Goal: Transaction & Acquisition: Purchase product/service

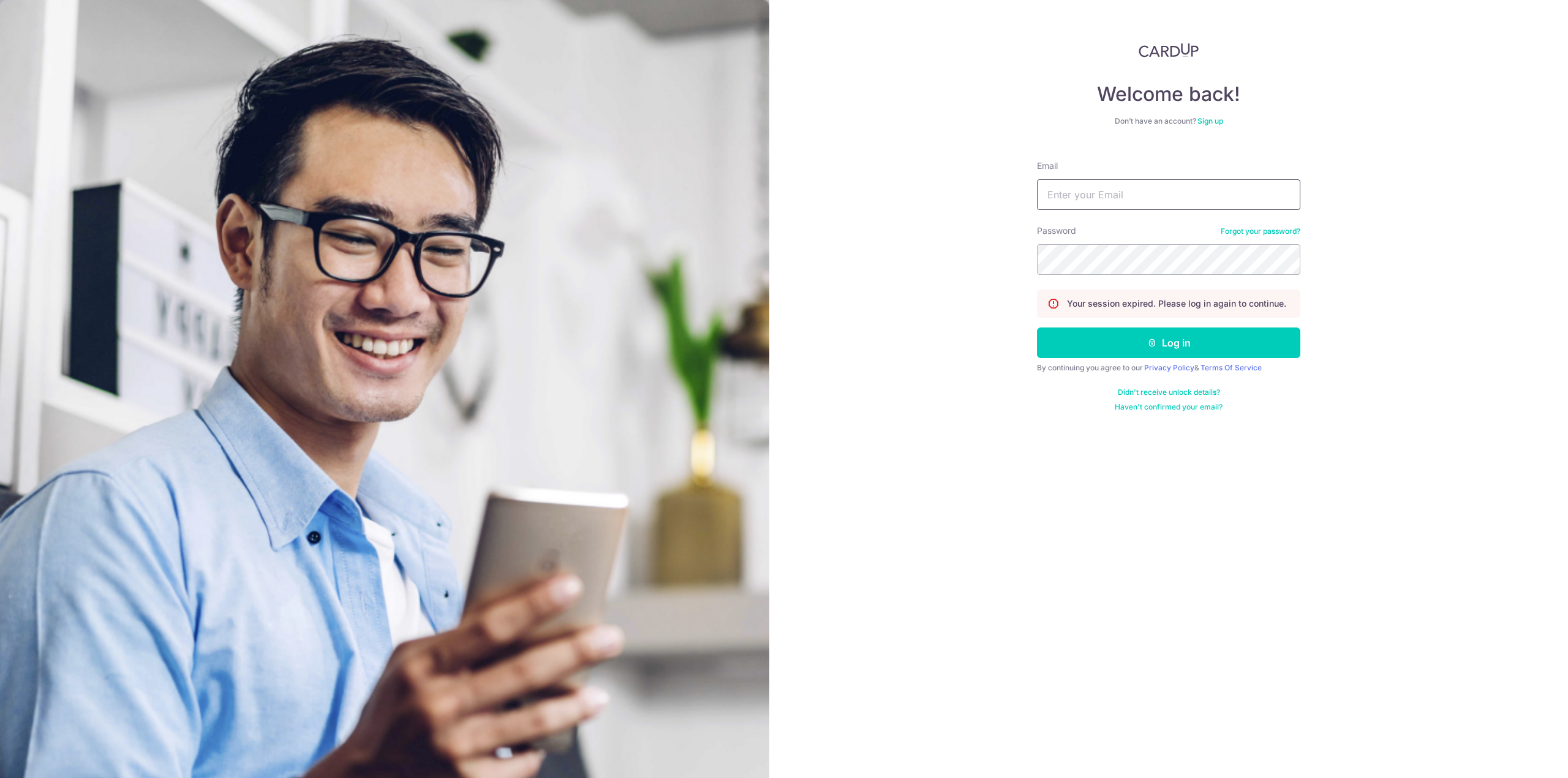
click at [1092, 199] on input "Email" at bounding box center [1168, 195] width 263 height 31
type input "[EMAIL_ADDRESS][DOMAIN_NAME]"
click at [1124, 340] on button "Log in" at bounding box center [1168, 343] width 263 height 31
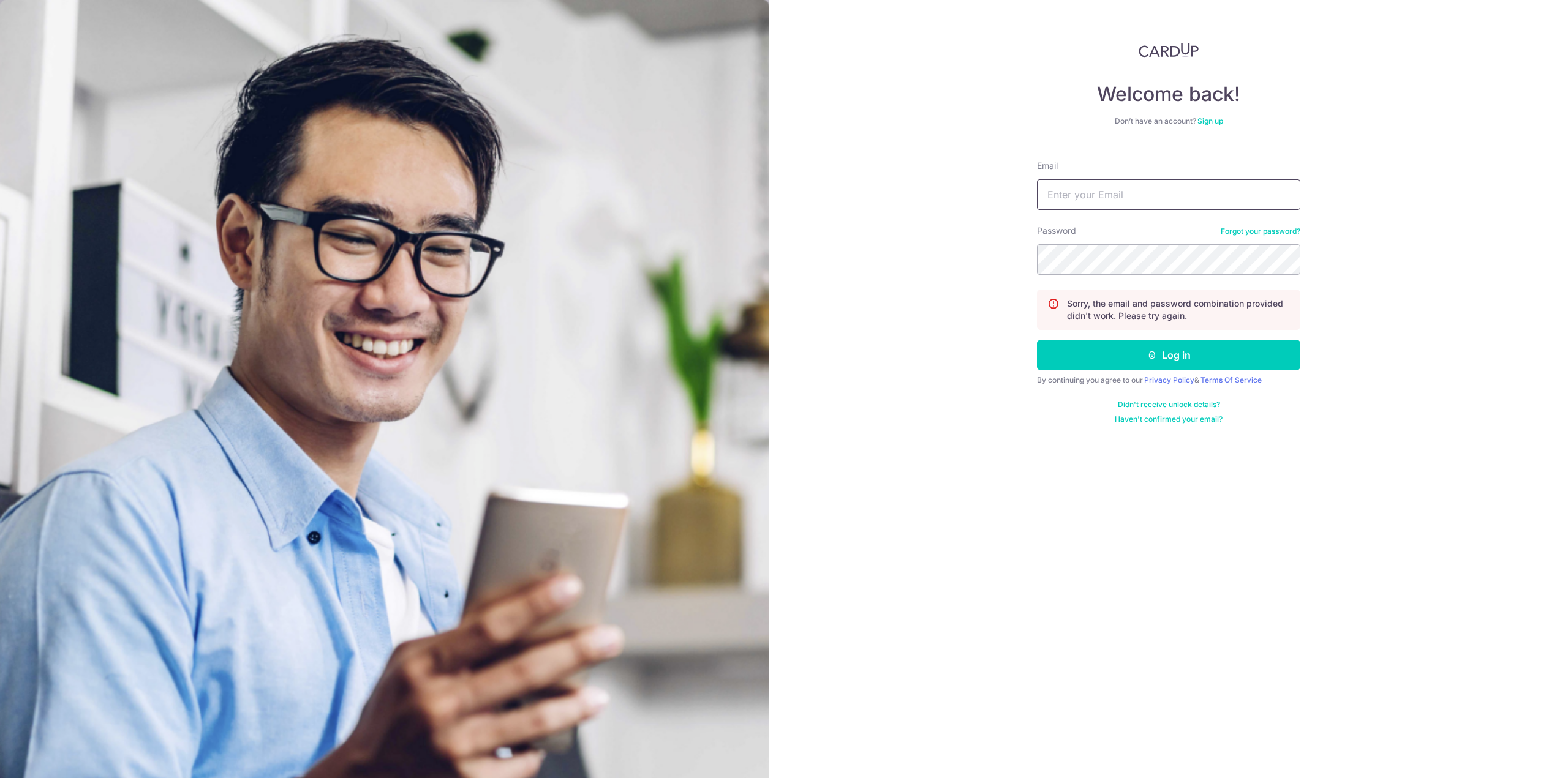
click at [1090, 191] on input "Email" at bounding box center [1168, 195] width 263 height 31
type input "antikomarine@icloud.com"
click at [1142, 358] on button "Log in" at bounding box center [1168, 355] width 263 height 31
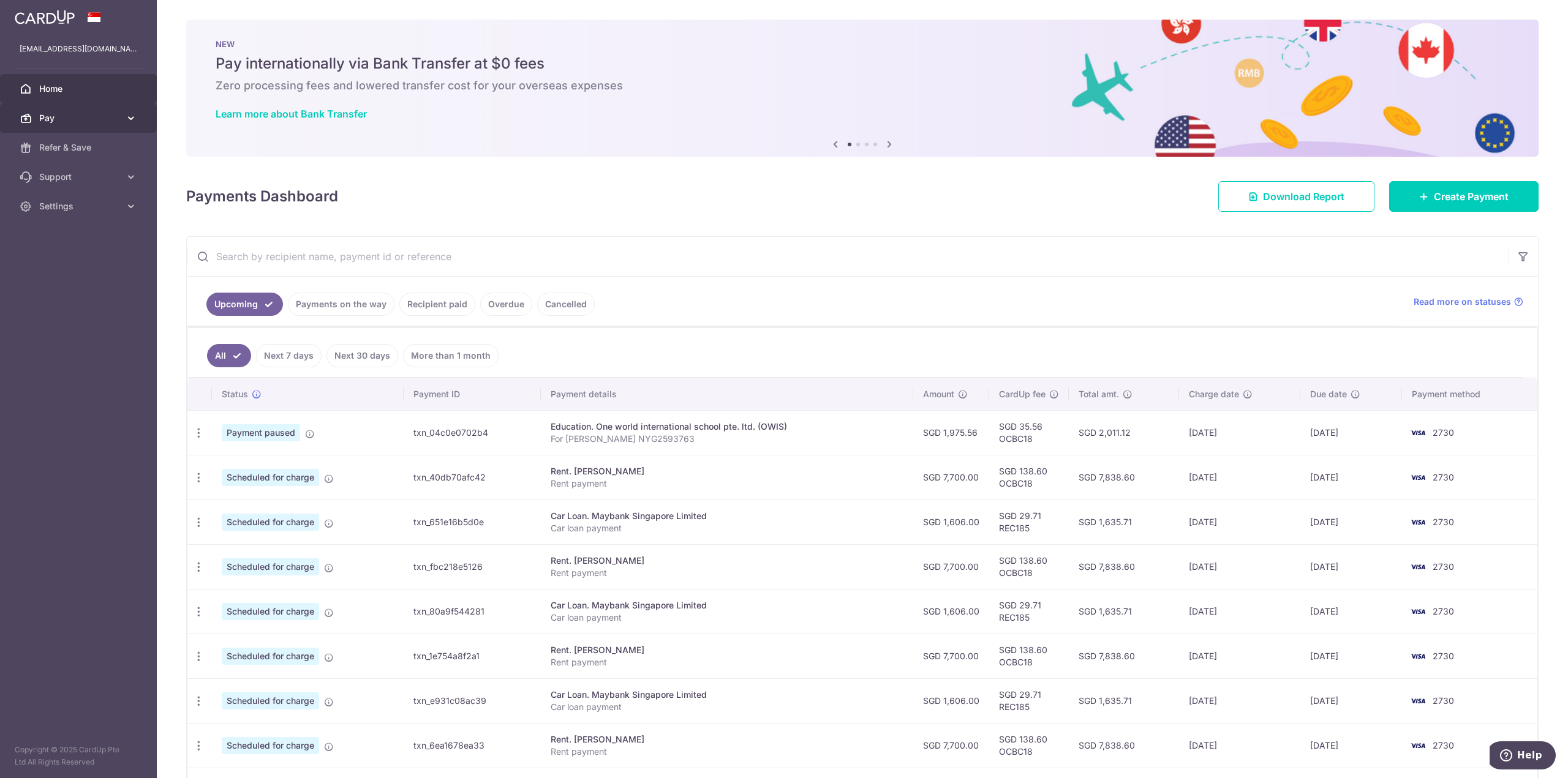
click at [85, 120] on span "Pay" at bounding box center [80, 118] width 81 height 12
click at [1440, 184] on link "Create Payment" at bounding box center [1464, 197] width 149 height 31
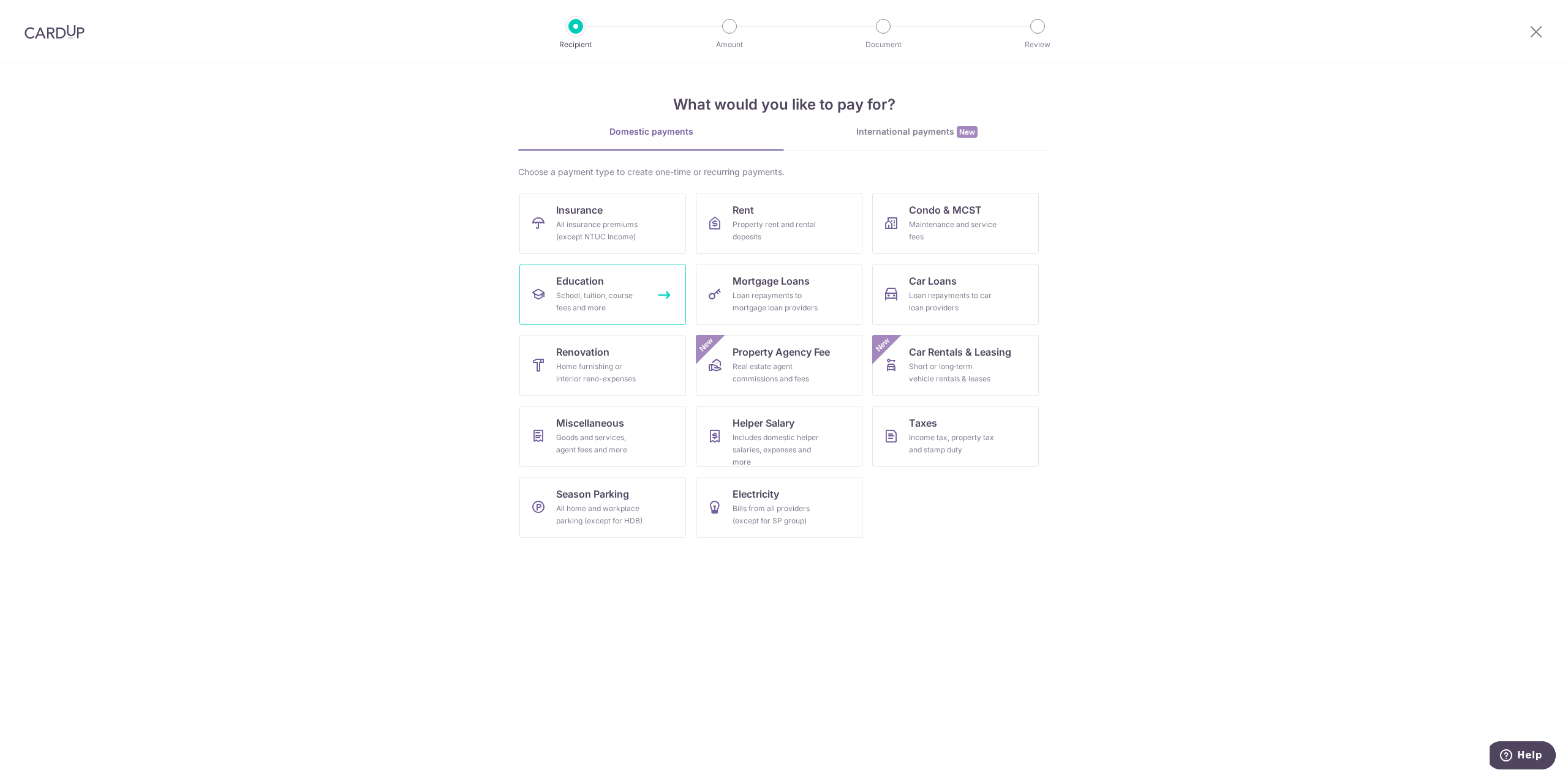
click at [626, 279] on link "Education School, tuition, course fees and more" at bounding box center [603, 294] width 167 height 61
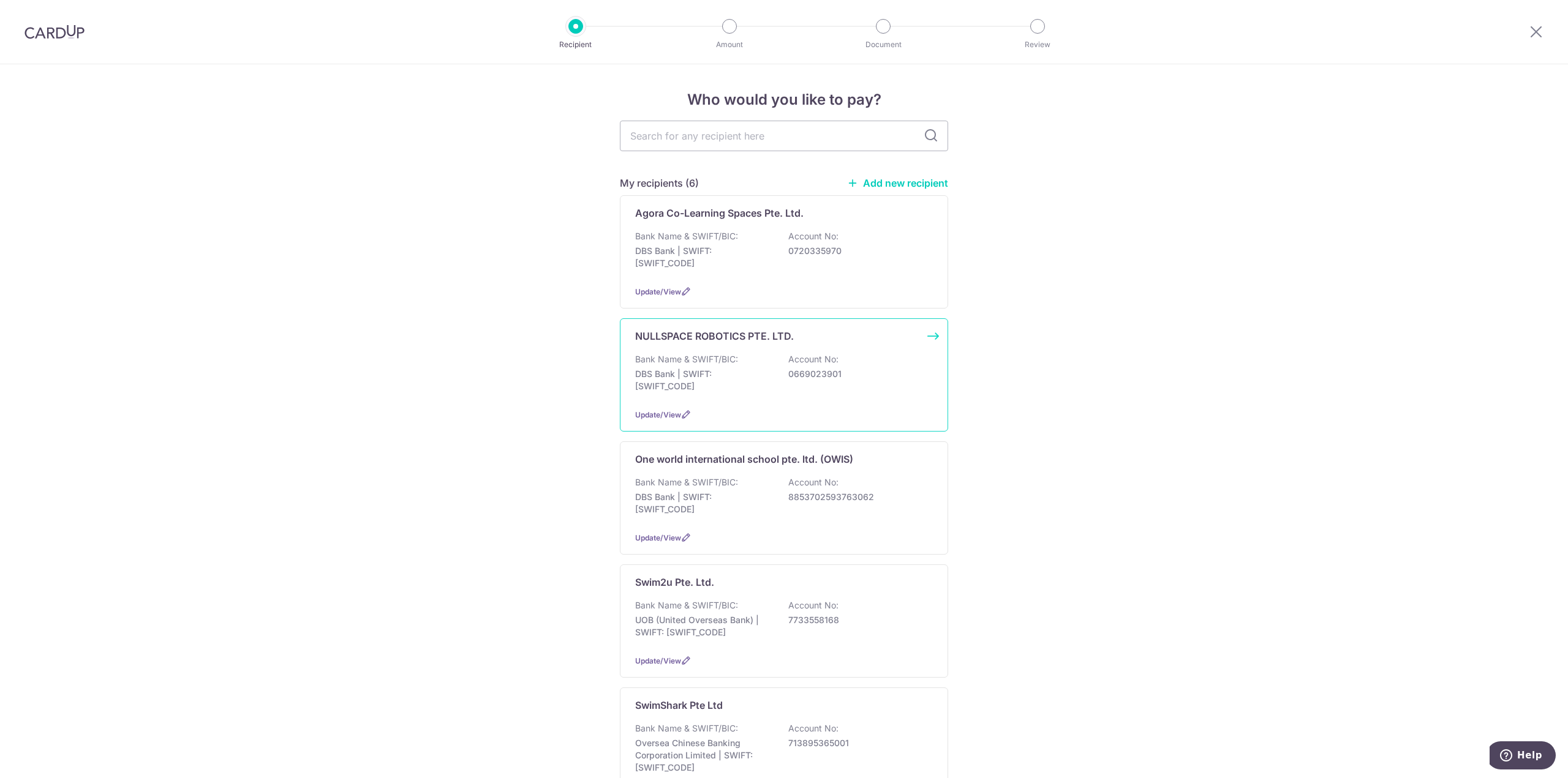
click at [733, 357] on p "Bank Name & SWIFT/BIC:" at bounding box center [686, 360] width 103 height 12
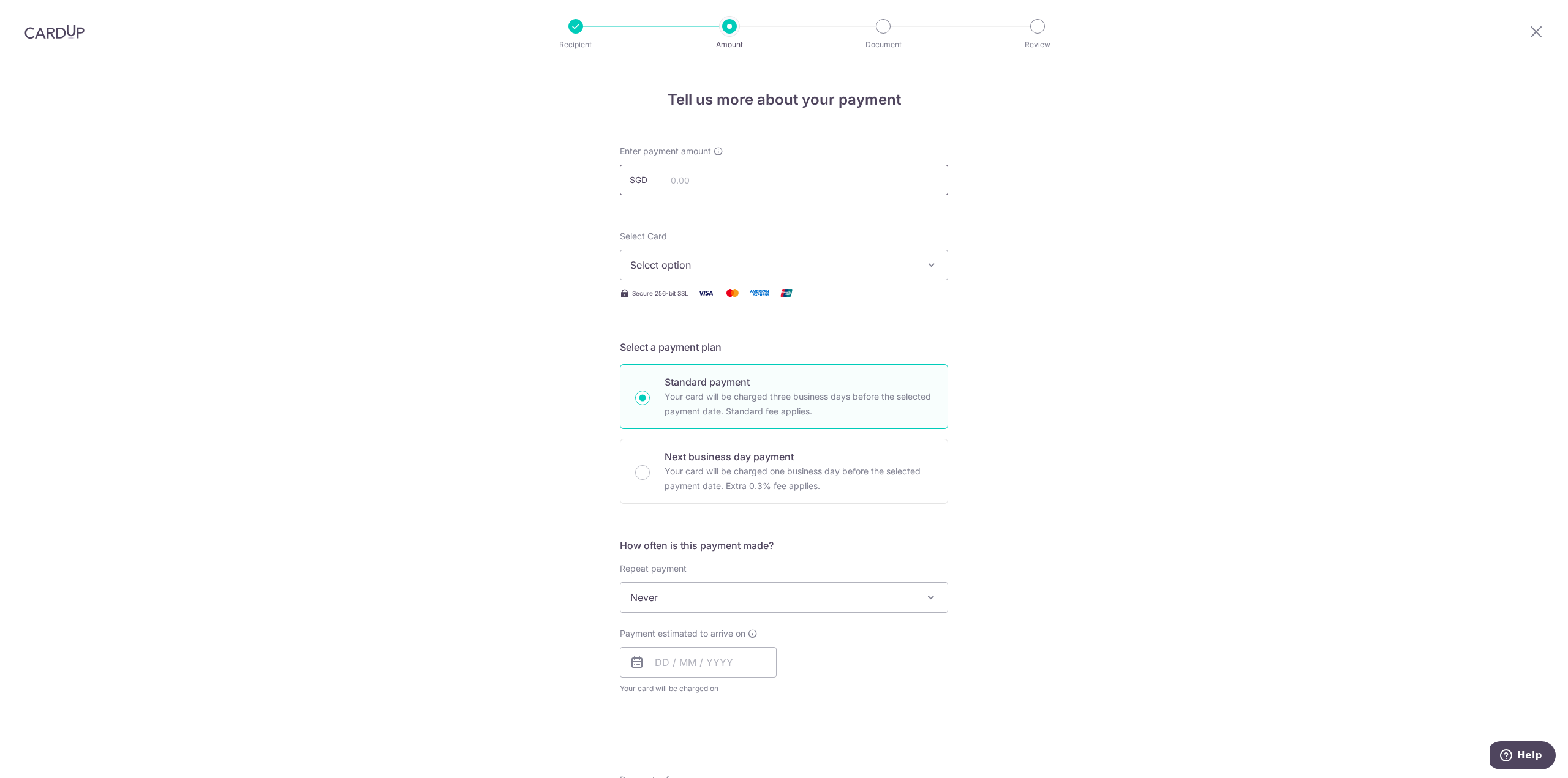
click at [758, 180] on input "text" at bounding box center [784, 180] width 328 height 31
type input "480.00"
click at [924, 233] on div "Select Card Select option Add credit card Your Cards **** 2730" at bounding box center [784, 255] width 328 height 50
click at [734, 263] on span "Select option" at bounding box center [773, 265] width 286 height 15
click at [684, 346] on span "**** 2730" at bounding box center [682, 353] width 46 height 15
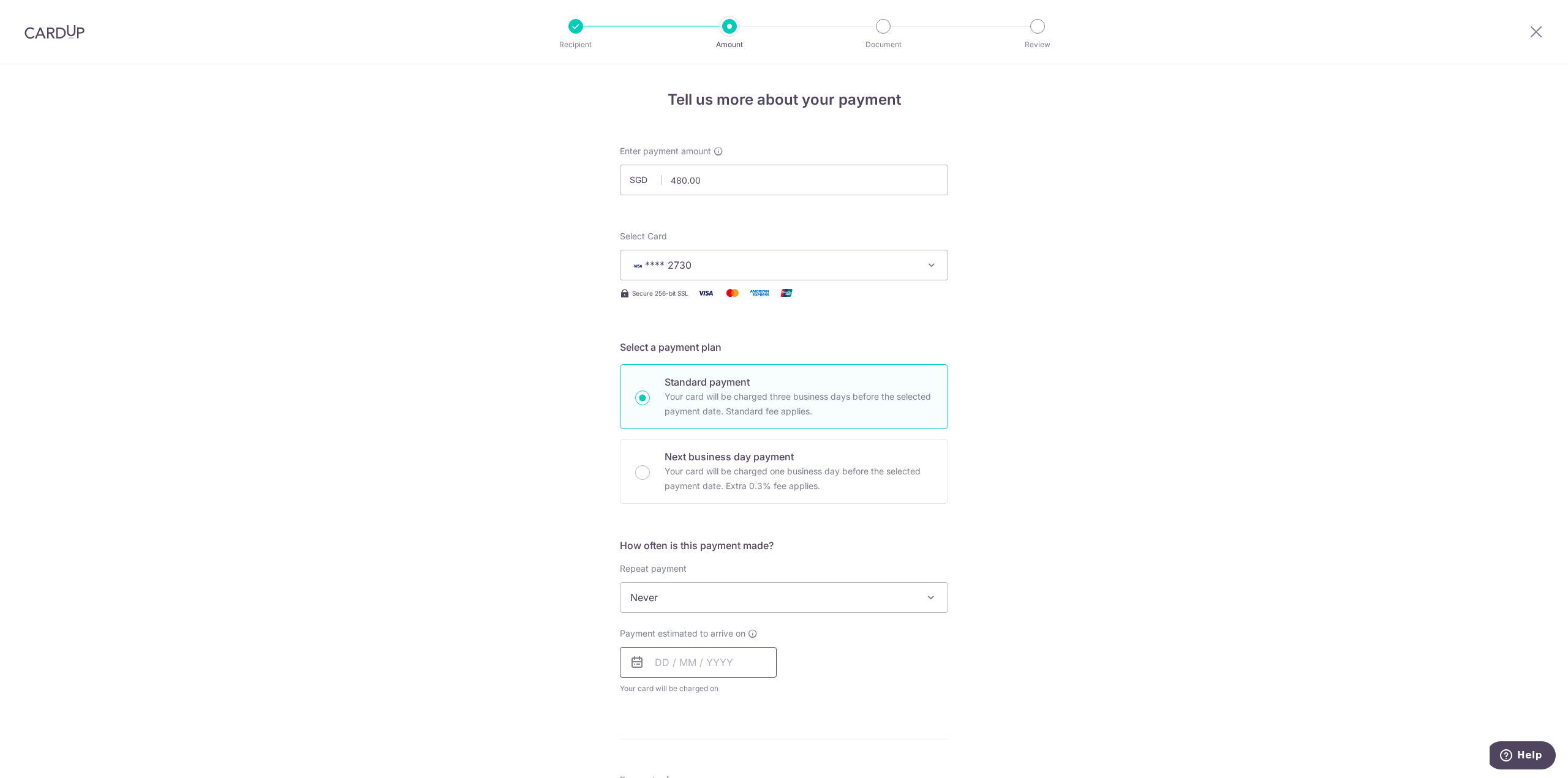
click at [675, 660] on input "text" at bounding box center [698, 663] width 157 height 31
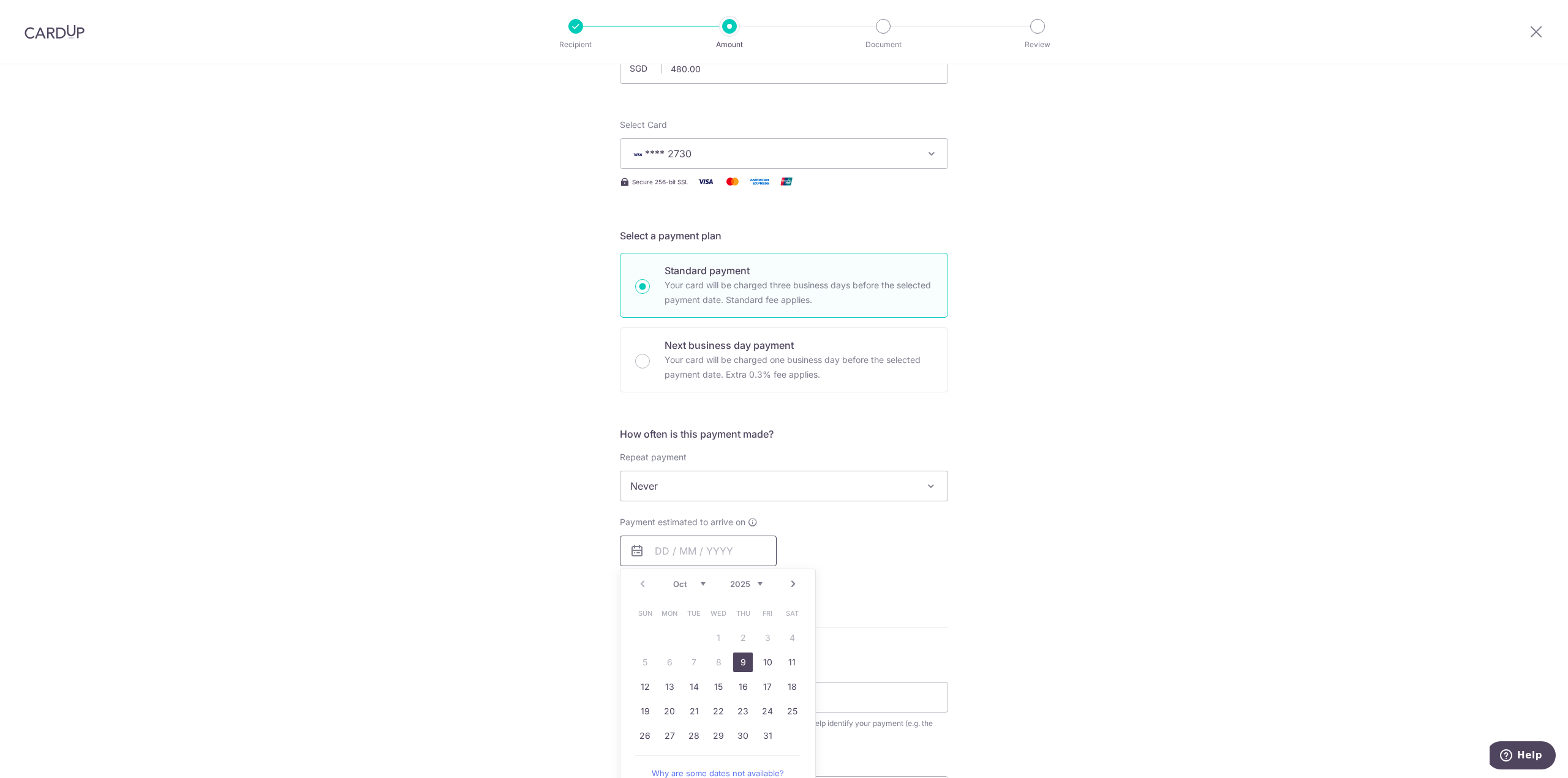
scroll to position [122, 0]
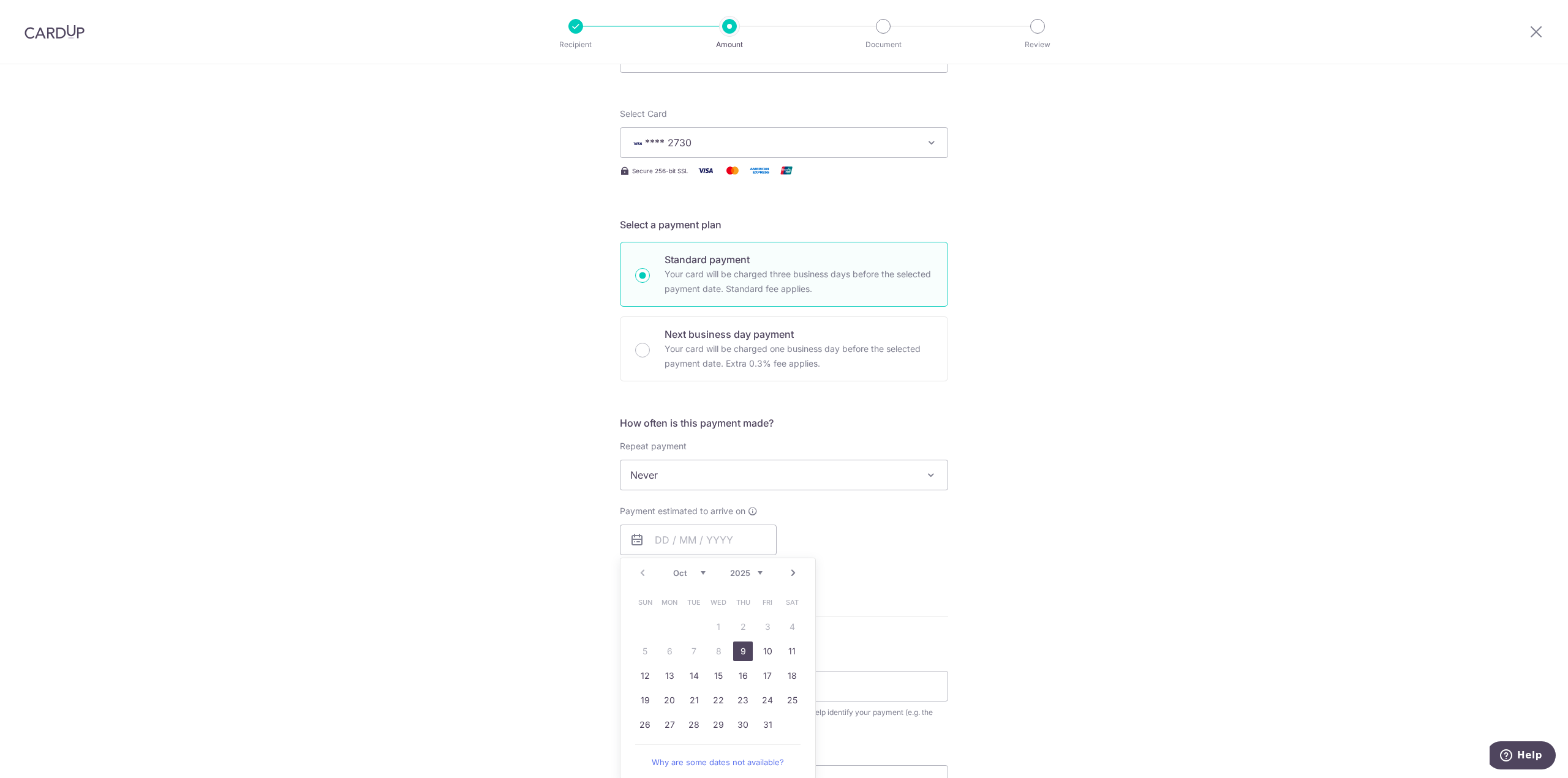
click at [739, 654] on link "9" at bounding box center [743, 652] width 20 height 20
type input "[DATE]"
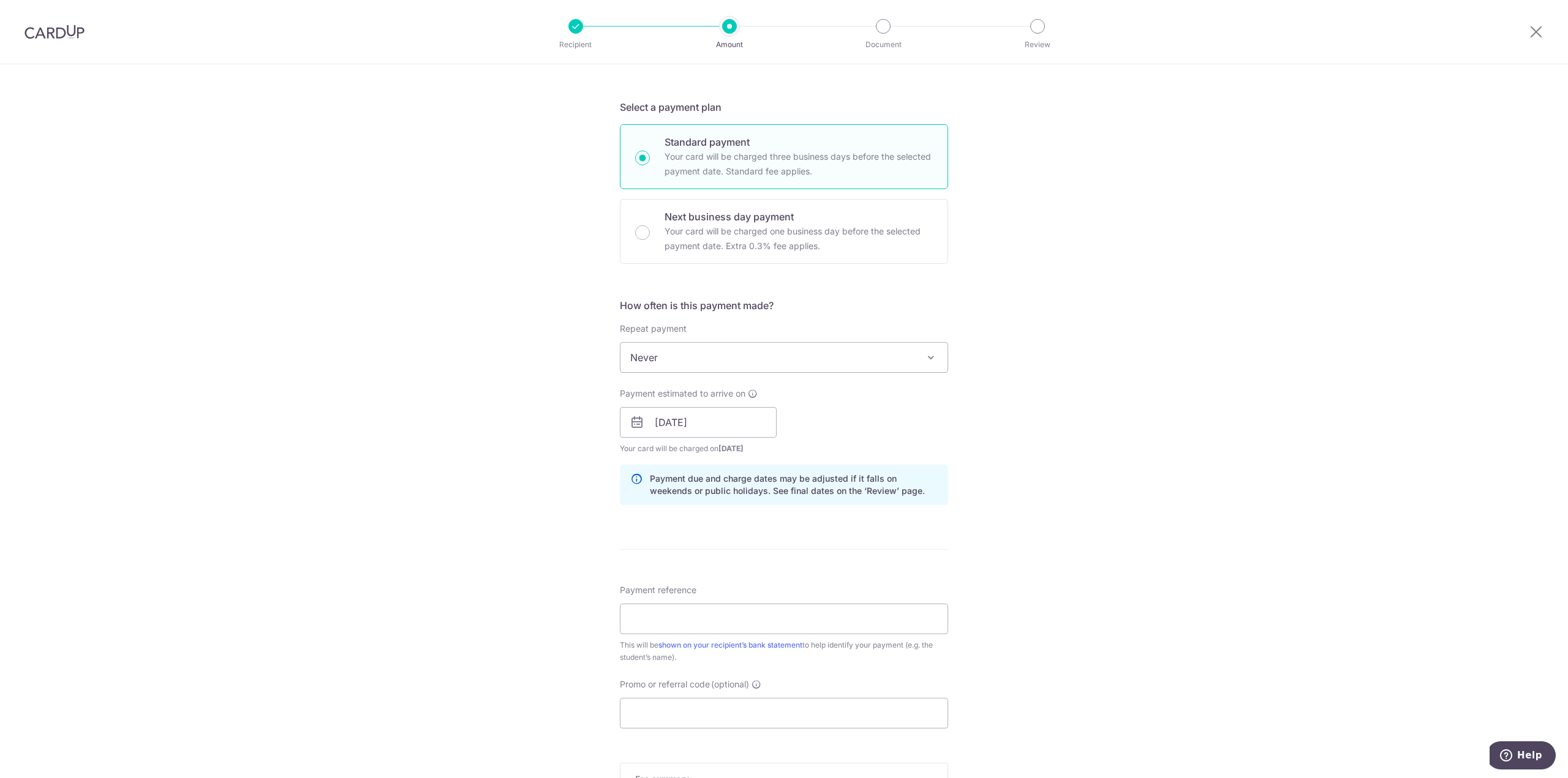
scroll to position [245, 0]
click at [674, 611] on input "Payment reference" at bounding box center [784, 615] width 328 height 31
type input "For [PERSON_NAME]"
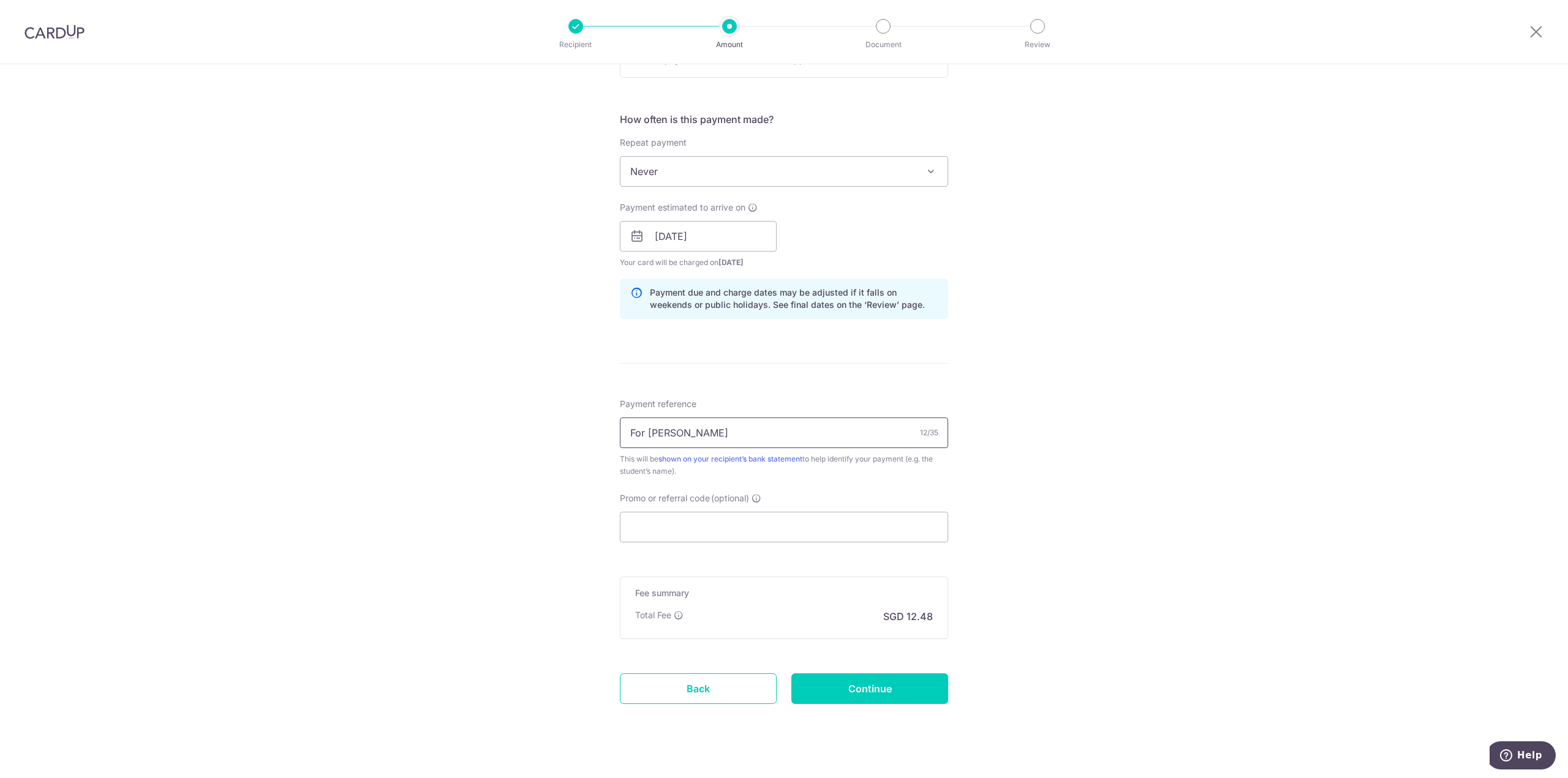
scroll to position [429, 0]
click at [668, 526] on input "Promo or referral code (optional)" at bounding box center [784, 525] width 328 height 31
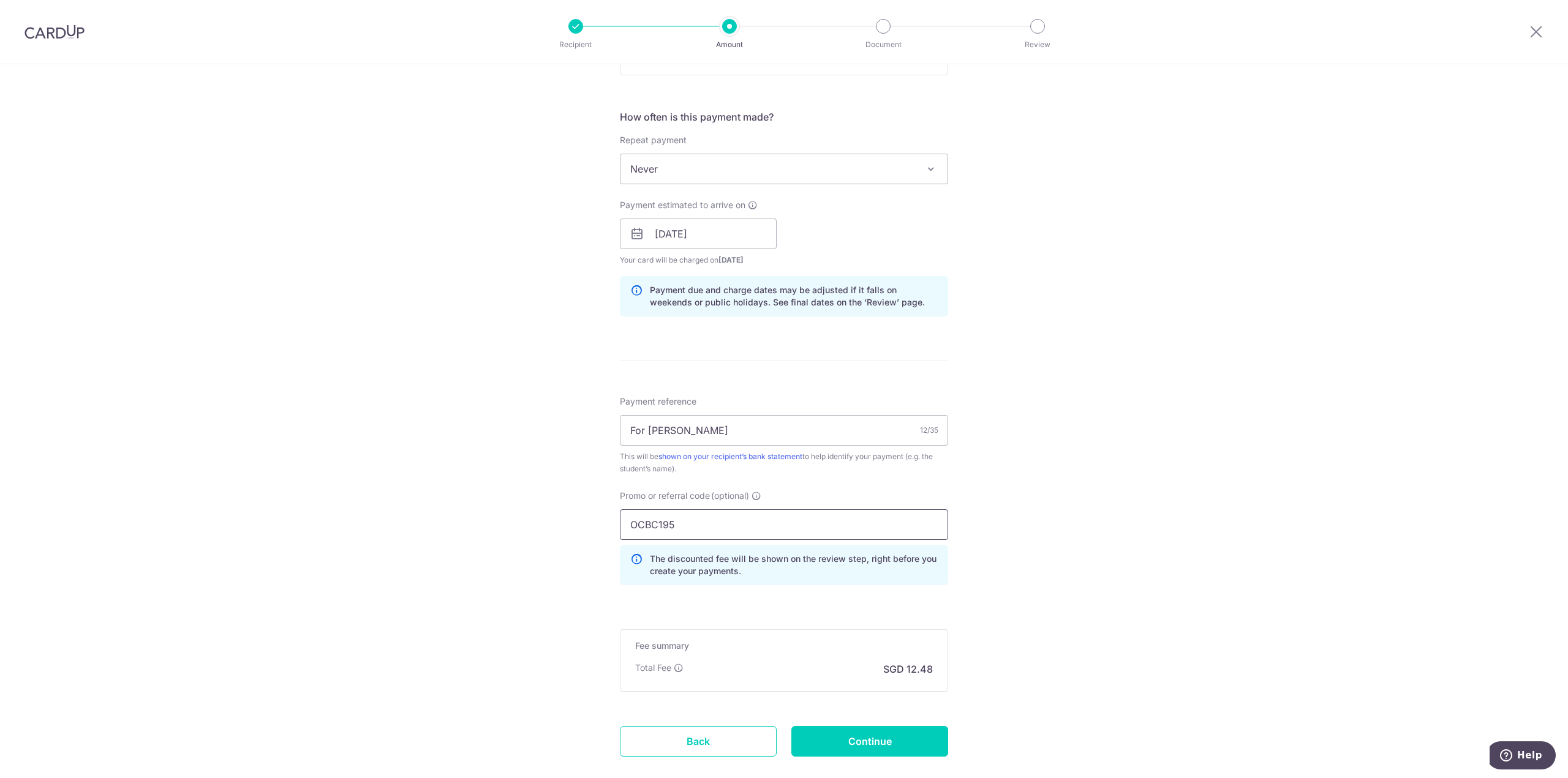
type input "OCBC195"
click at [977, 585] on div "Tell us more about your payment Enter payment amount SGD 480.00 480.00 Select C…" at bounding box center [784, 242] width 1568 height 1213
click at [831, 734] on input "Continue" at bounding box center [869, 742] width 157 height 31
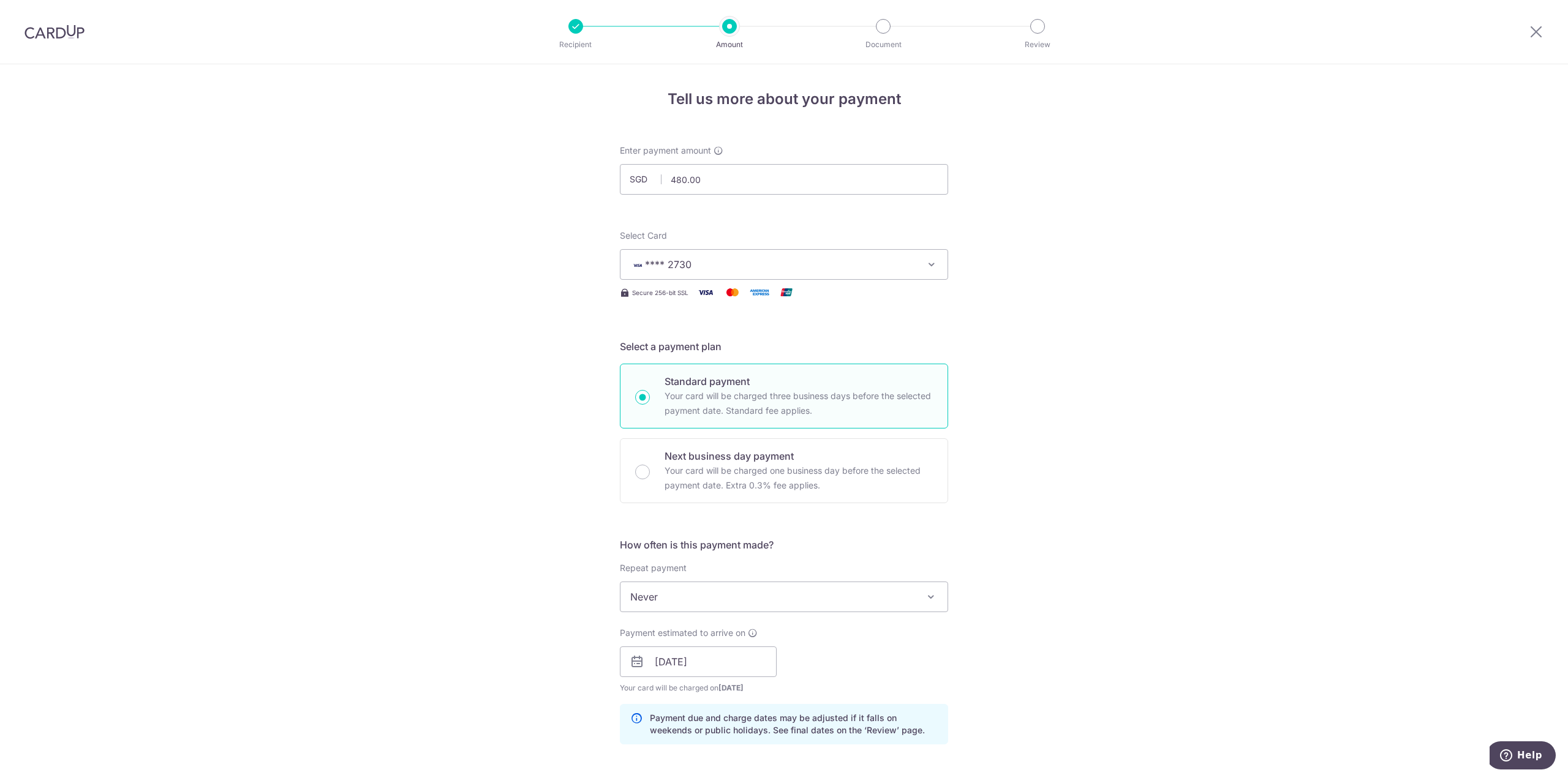
scroll to position [0, 0]
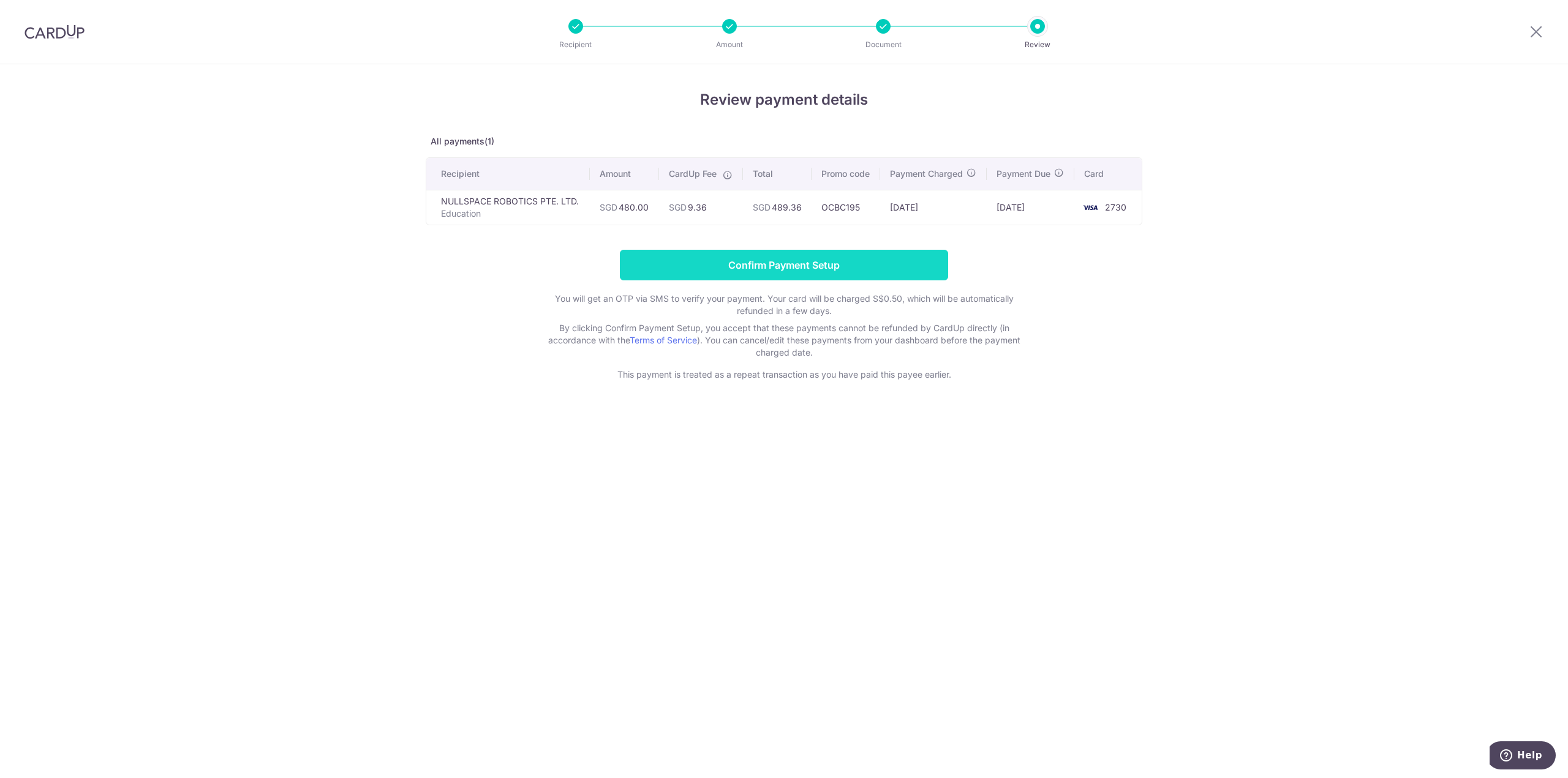
click at [697, 262] on input "Confirm Payment Setup" at bounding box center [784, 265] width 328 height 31
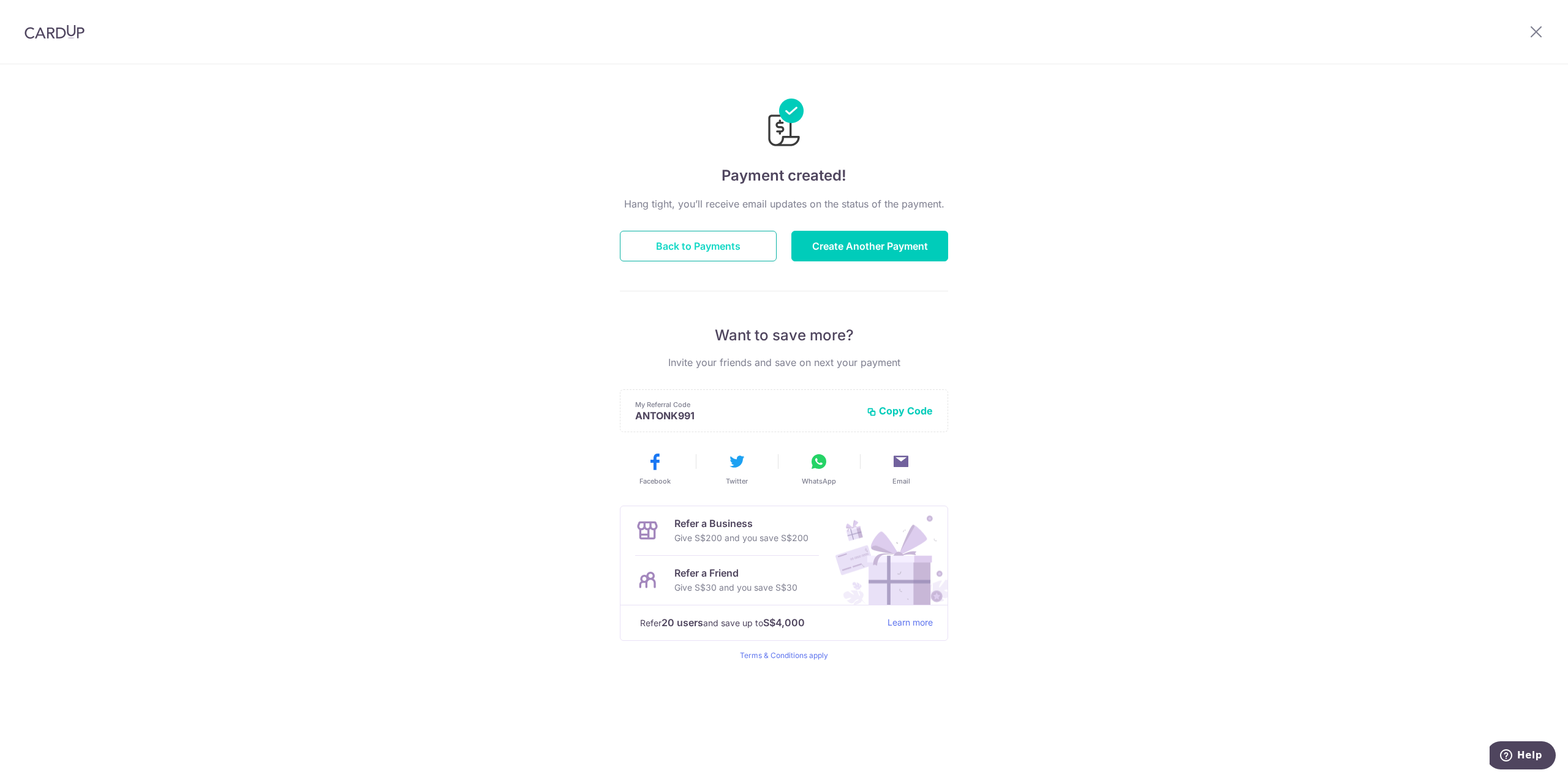
click at [678, 247] on button "Back to Payments" at bounding box center [698, 246] width 157 height 31
